Goal: Task Accomplishment & Management: Manage account settings

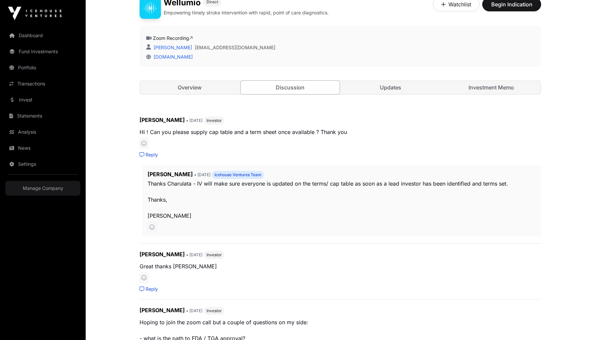
scroll to position [74, 0]
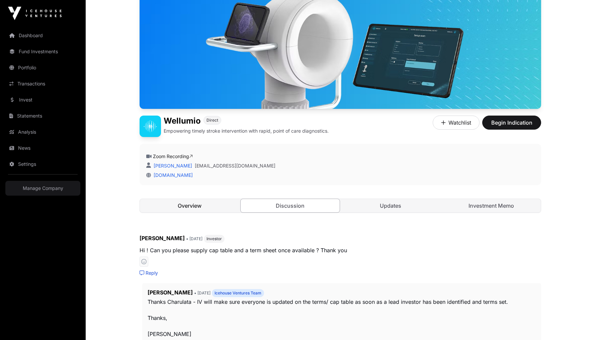
click at [194, 201] on link "Overview" at bounding box center [189, 205] width 99 height 13
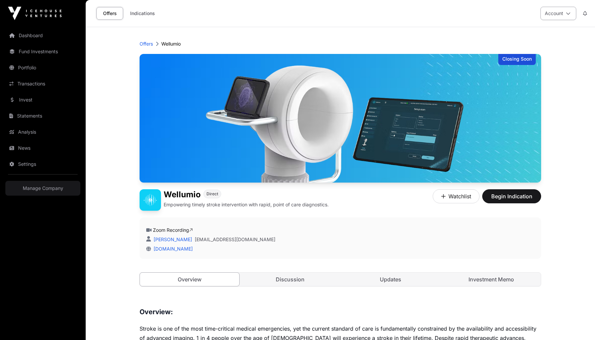
click at [567, 16] on button "Account" at bounding box center [559, 13] width 36 height 13
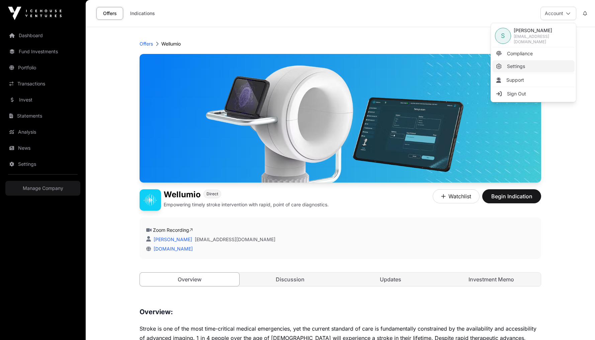
click at [527, 63] on link "Settings" at bounding box center [534, 66] width 82 height 12
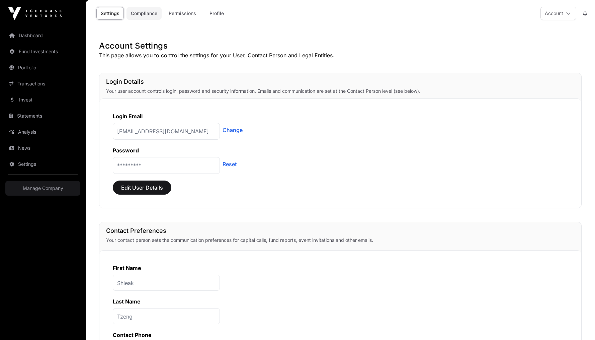
click at [148, 15] on link "Compliance" at bounding box center [144, 13] width 35 height 13
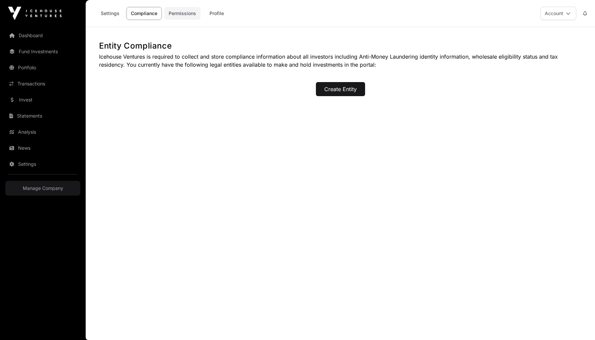
click at [183, 13] on link "Permissions" at bounding box center [182, 13] width 36 height 13
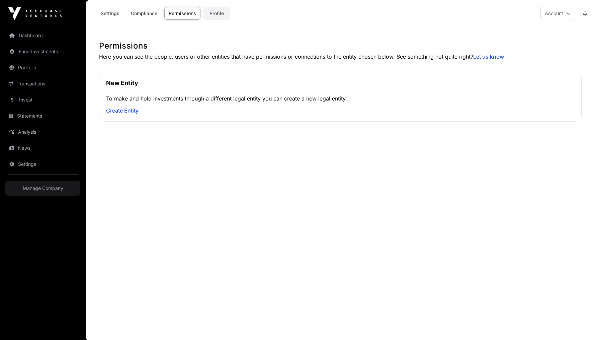
click at [211, 11] on link "Profile" at bounding box center [216, 13] width 27 height 13
